Goal: Find specific page/section: Find specific page/section

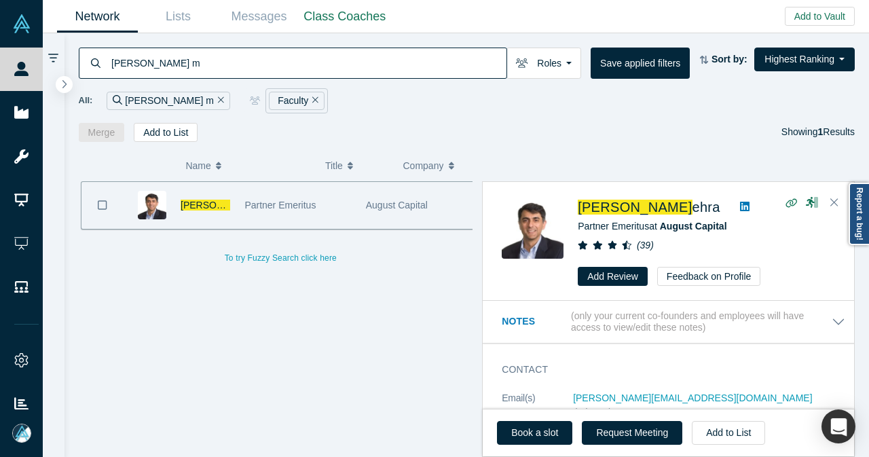
drag, startPoint x: 159, startPoint y: 95, endPoint x: 206, endPoint y: 101, distance: 47.2
click at [218, 96] on icon "Remove Filter" at bounding box center [221, 100] width 6 height 10
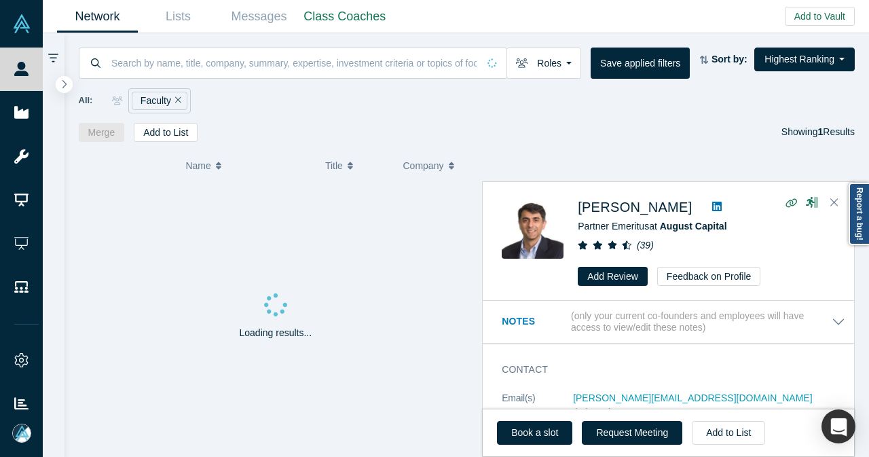
click at [177, 100] on icon "Remove Filter" at bounding box center [178, 100] width 6 height 10
